Goal: Find specific page/section: Find specific page/section

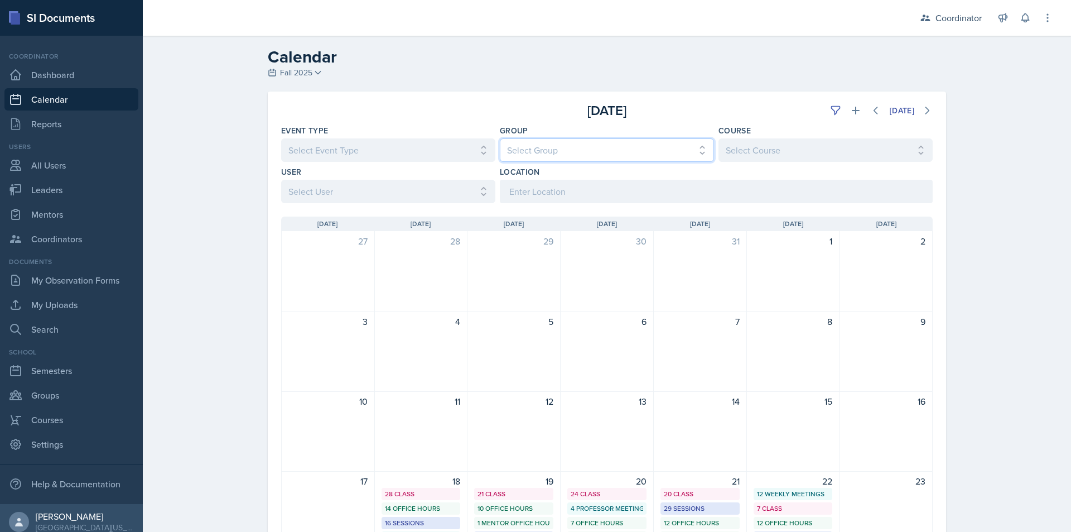
drag, startPoint x: 590, startPoint y: 154, endPoint x: 587, endPoint y: 160, distance: 6.2
click at [590, 154] on select "Select Group All [PERSON_NAME]'s Groups [PERSON_NAME]'s Group [PERSON_NAME]'s G…" at bounding box center [607, 149] width 214 height 23
select select "19480abb-f0f7-4b68-be51-76a08af57529"
click at [500, 138] on select "Select Group All [PERSON_NAME]'s Groups [PERSON_NAME]'s Group [PERSON_NAME]'s G…" at bounding box center [607, 149] width 214 height 23
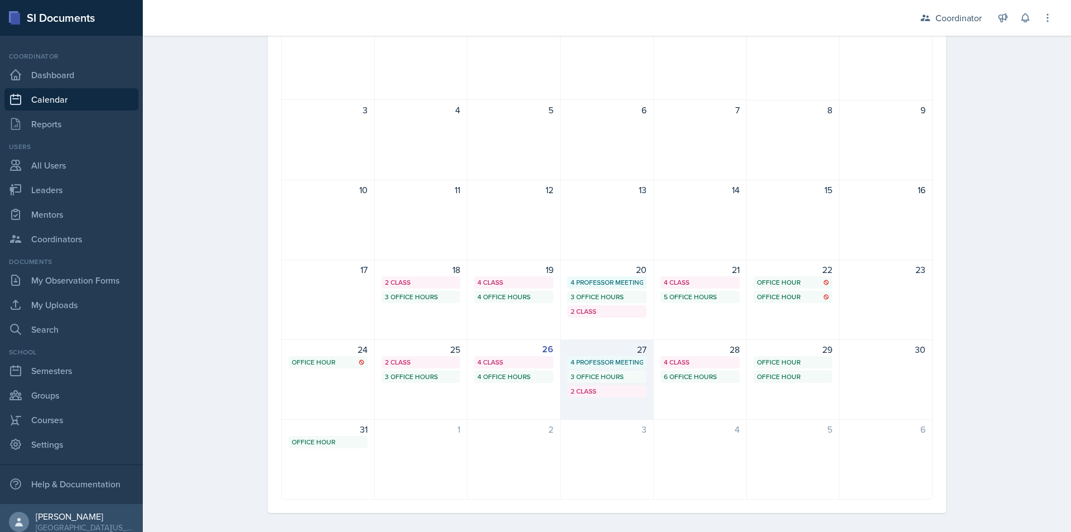
scroll to position [219, 0]
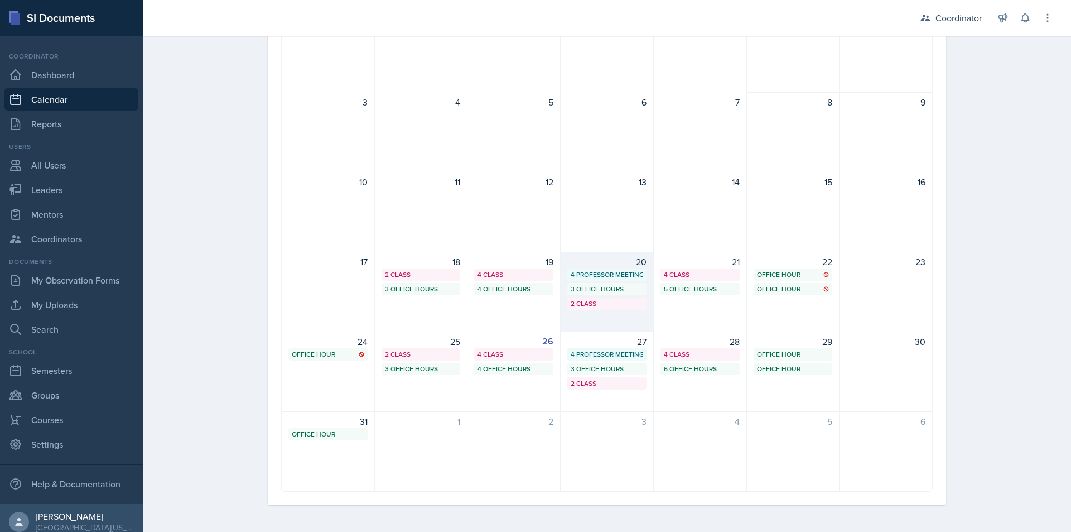
click at [616, 313] on div "20 4 Professor Meetings 3 Office Hours 2 Class" at bounding box center [607, 292] width 93 height 80
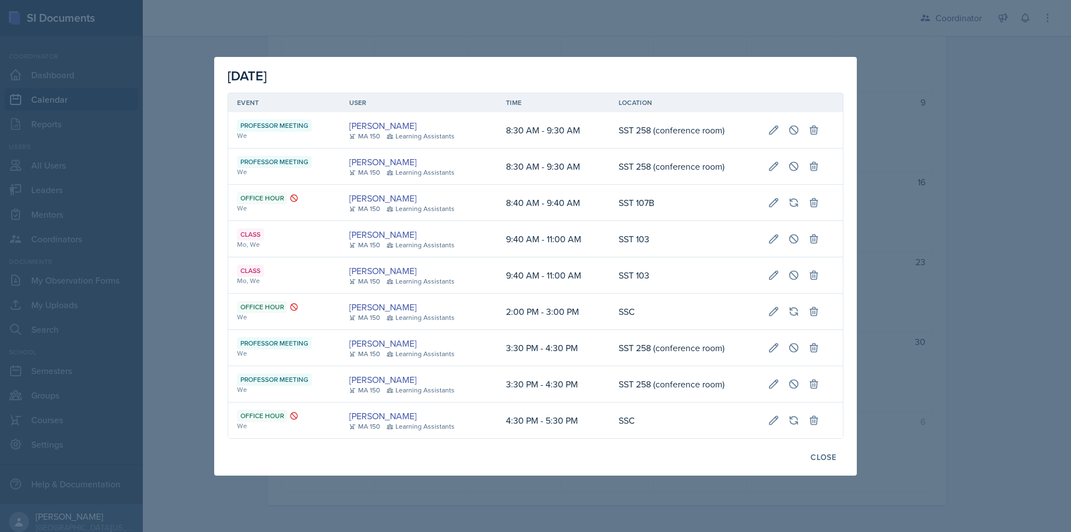
click at [177, 229] on div at bounding box center [535, 266] width 1071 height 532
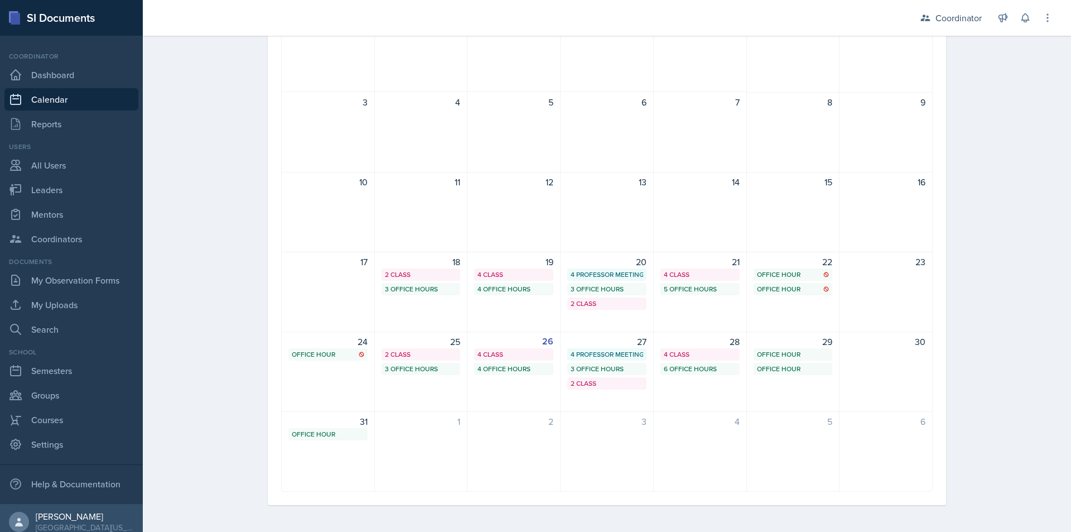
click at [202, 247] on div "Calendar Fall 2025 Fall 2025 Spring 2025 Fall 2024 Spring 2024 Fall 2023 Spring…" at bounding box center [607, 173] width 928 height 715
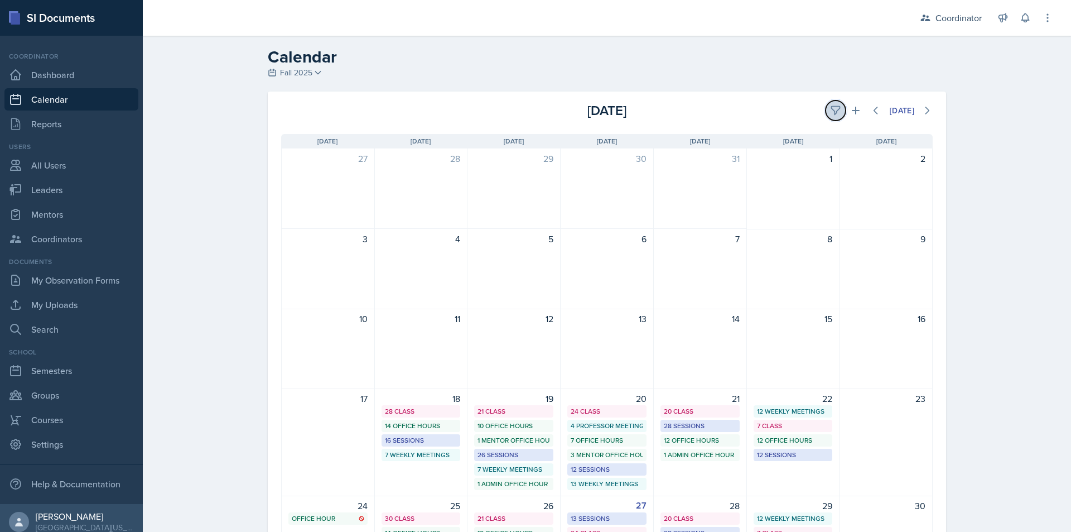
click at [830, 109] on icon at bounding box center [835, 110] width 11 height 11
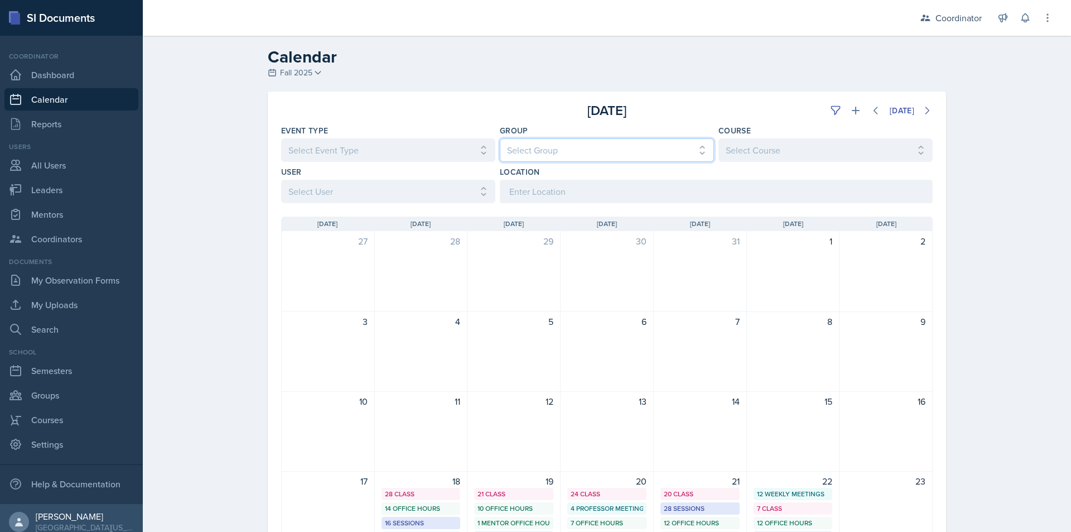
drag, startPoint x: 555, startPoint y: 152, endPoint x: 556, endPoint y: 161, distance: 8.9
click at [555, 152] on select "Select Group All [PERSON_NAME]'s Groups [PERSON_NAME]'s Group [PERSON_NAME]'s G…" at bounding box center [607, 149] width 214 height 23
select select "19480abb-f0f7-4b68-be51-76a08af57529"
click at [500, 138] on select "Select Group All [PERSON_NAME]'s Groups [PERSON_NAME]'s Group [PERSON_NAME]'s G…" at bounding box center [607, 149] width 214 height 23
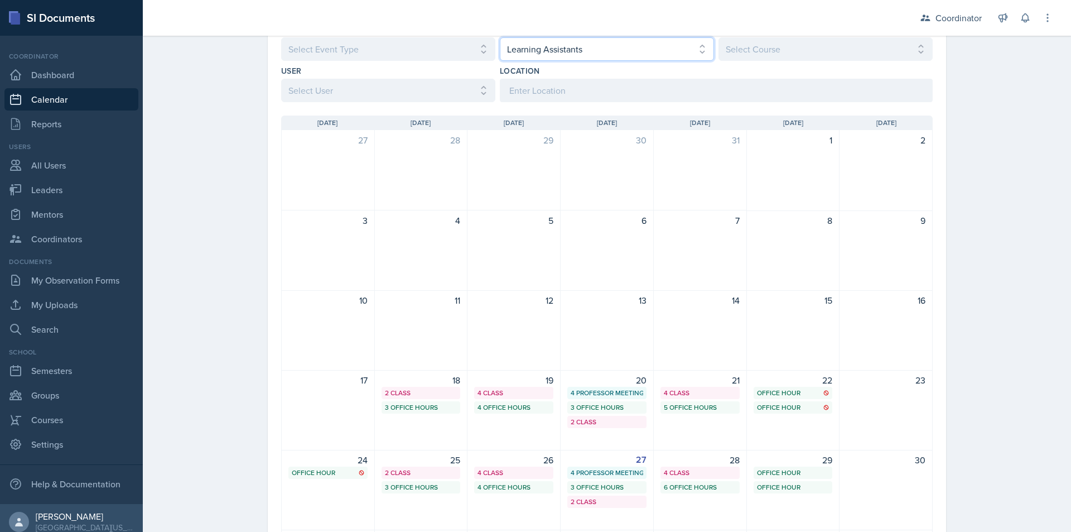
scroll to position [219, 0]
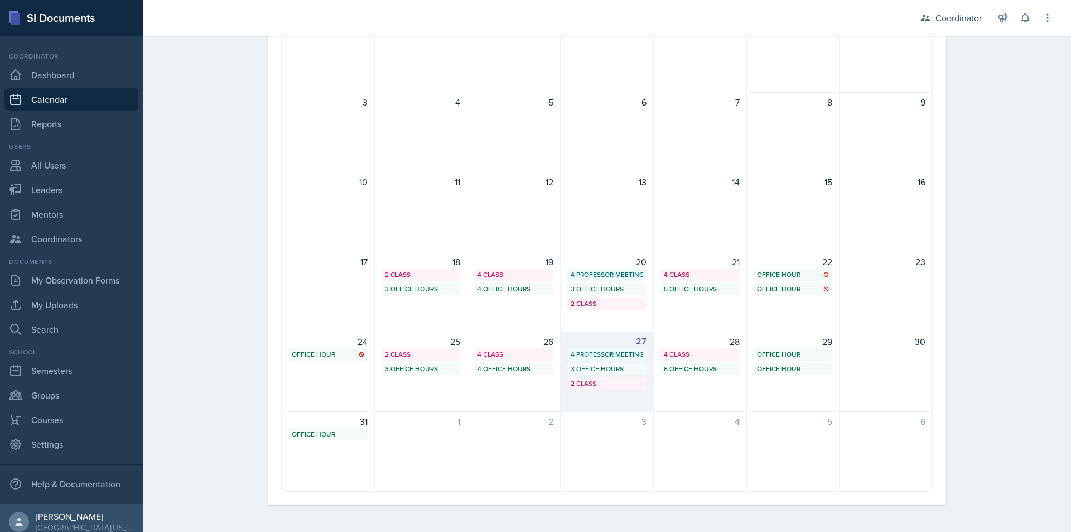
click at [588, 388] on div "2 Class" at bounding box center [607, 383] width 73 height 10
